Goal: Check status: Check status

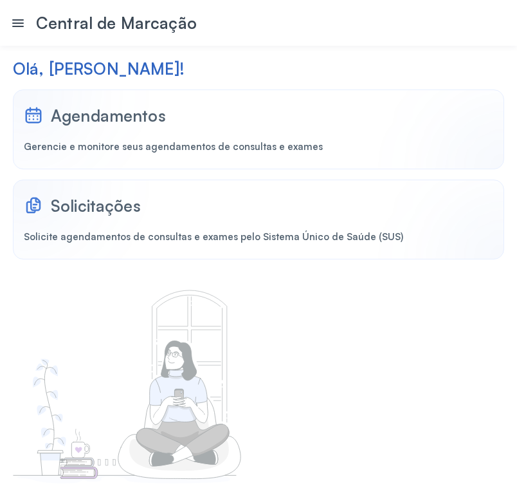
click at [111, 136] on div "Agendamentos Gerencie e monitore seus agendamentos de consultas e exames" at bounding box center [258, 129] width 491 height 80
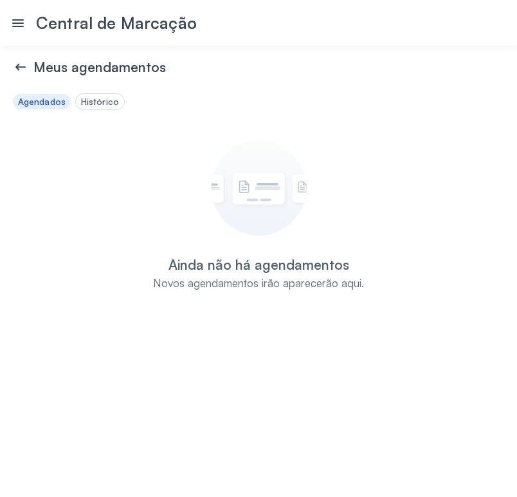
click at [100, 102] on div "Histórico" at bounding box center [100, 101] width 38 height 11
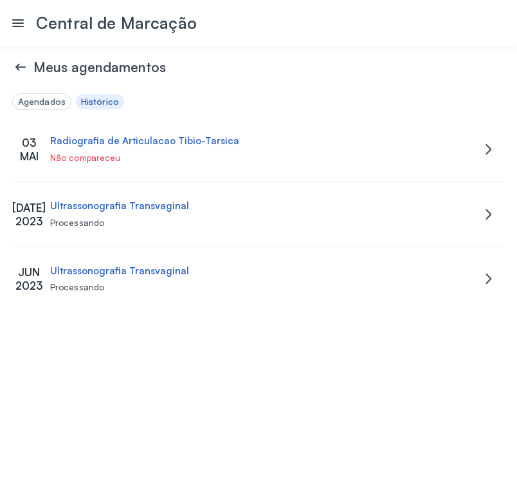
click at [17, 66] on icon at bounding box center [20, 66] width 15 height 15
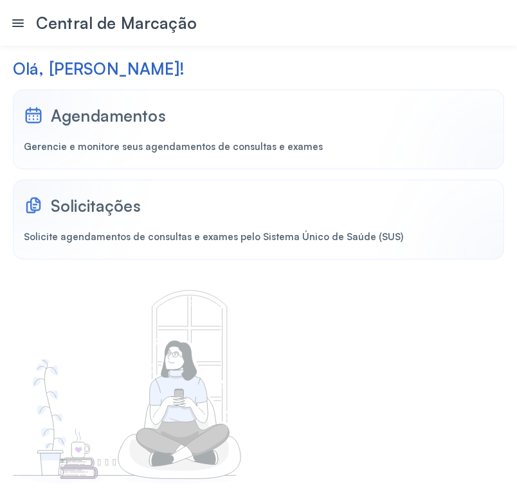
click at [73, 215] on div at bounding box center [23, 182] width 129 height 129
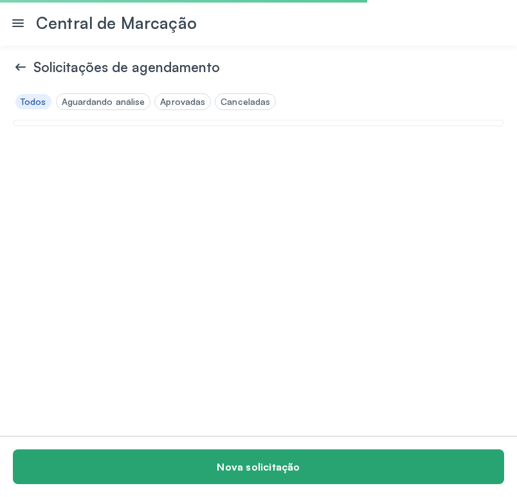
click at [201, 468] on button "Nova solicitação" at bounding box center [258, 466] width 491 height 35
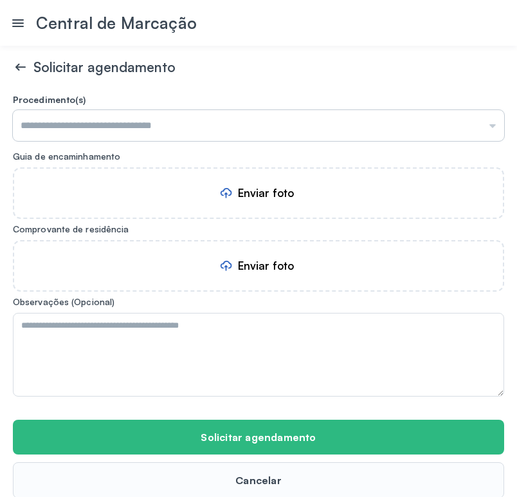
click at [160, 131] on input "text" at bounding box center [258, 125] width 491 height 31
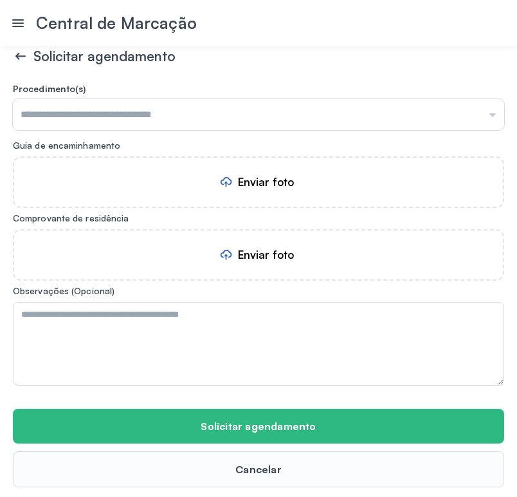
click at [15, 59] on icon at bounding box center [20, 55] width 15 height 15
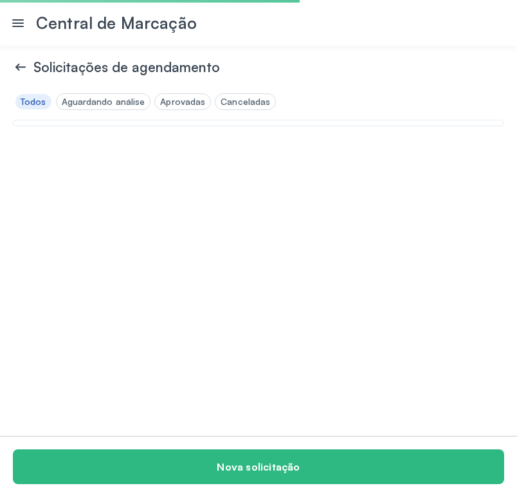
click at [21, 28] on icon at bounding box center [17, 22] width 15 height 15
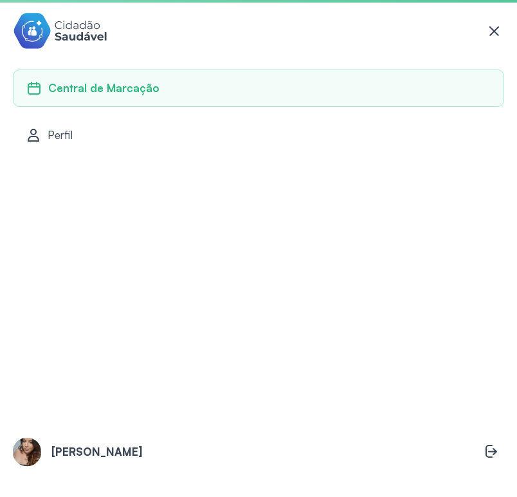
click at [84, 95] on link "Central de Marcação" at bounding box center [258, 87] width 491 height 37
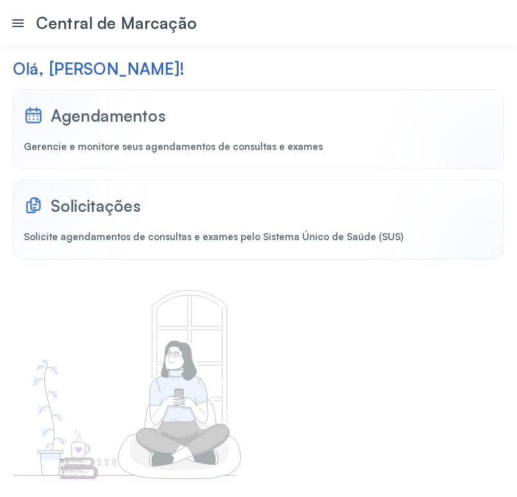
click at [84, 126] on div "Agendamentos Gerencie e monitore seus agendamentos de consultas e exames" at bounding box center [258, 129] width 491 height 80
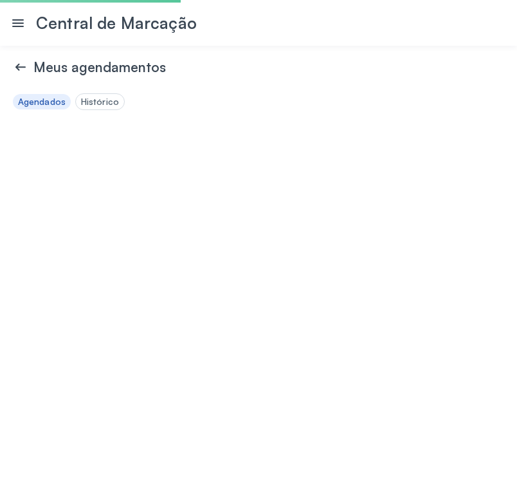
click at [92, 101] on div "Histórico" at bounding box center [100, 101] width 38 height 11
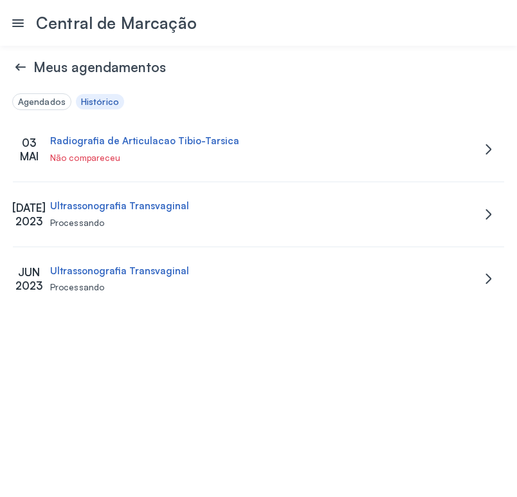
click at [92, 152] on div "Não compareceu" at bounding box center [263, 157] width 426 height 11
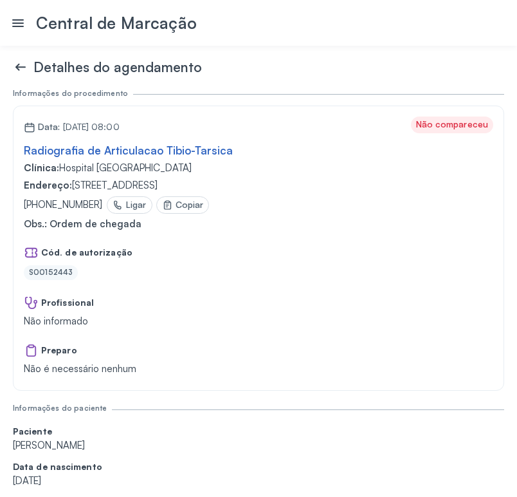
drag, startPoint x: 414, startPoint y: 126, endPoint x: 345, endPoint y: 194, distance: 96.9
click at [414, 134] on div "Data: [DATE] 08:00 Não compareceu Radiografia de Articulacao Tibio-Tarsica Clín…" at bounding box center [258, 247] width 491 height 285
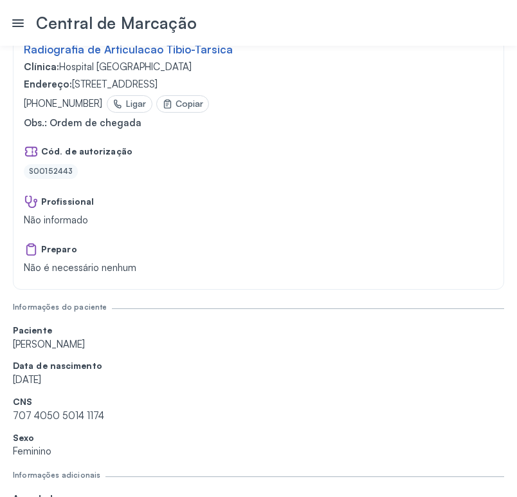
scroll to position [78, 0]
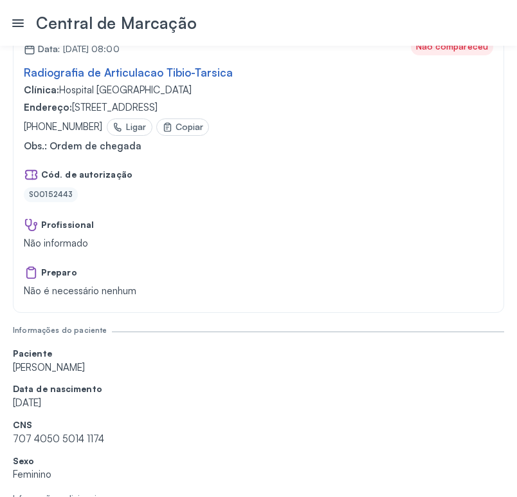
click at [74, 240] on p "Não informado" at bounding box center [66, 243] width 84 height 12
click at [92, 283] on div "Preparo Não é necessário nenhum" at bounding box center [80, 281] width 113 height 32
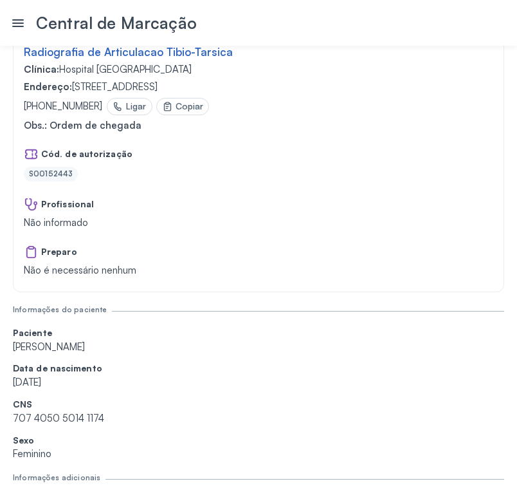
scroll to position [0, 0]
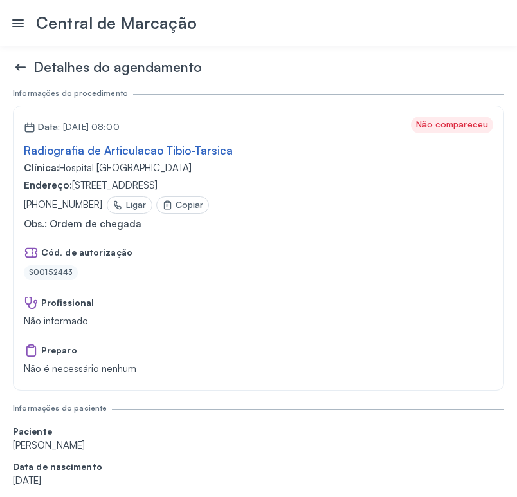
click at [18, 71] on icon at bounding box center [20, 66] width 15 height 15
